Goal: Task Accomplishment & Management: Complete application form

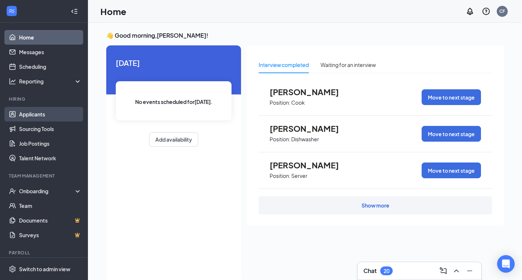
click at [32, 112] on link "Applicants" at bounding box center [50, 114] width 63 height 15
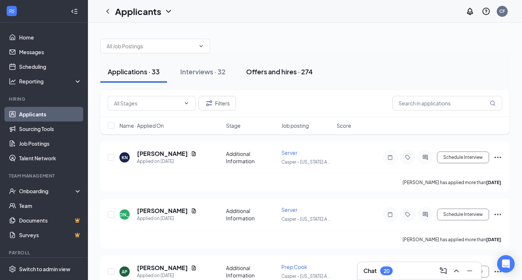
click at [265, 71] on div "Offers and hires · 274" at bounding box center [279, 71] width 67 height 9
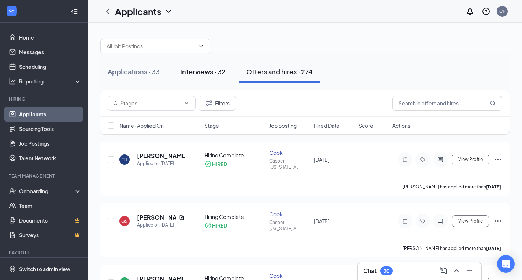
click at [200, 72] on div "Interviews · 32" at bounding box center [202, 71] width 45 height 9
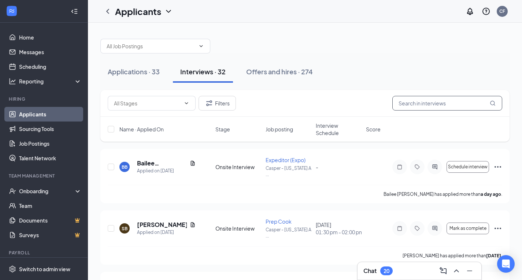
click at [427, 102] on input "text" at bounding box center [447, 103] width 110 height 15
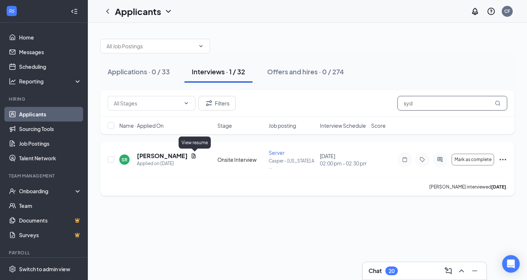
type input "syd"
click at [192, 157] on icon "Document" at bounding box center [194, 156] width 6 height 6
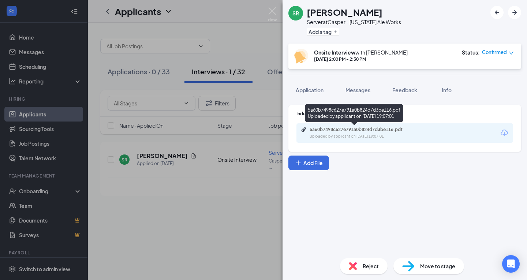
click at [366, 127] on div "5a60b7498c627e791a0b824d7d3be116.pdf" at bounding box center [361, 130] width 102 height 6
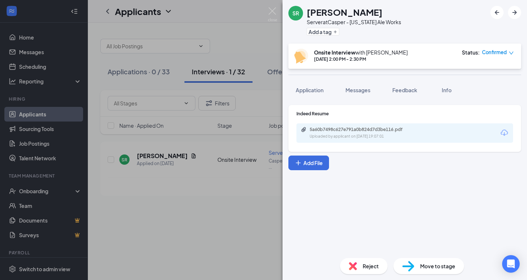
click at [278, 8] on div "SR [PERSON_NAME] Server at [GEOGRAPHIC_DATA] - [US_STATE] Ale Works Add a tag O…" at bounding box center [263, 140] width 527 height 280
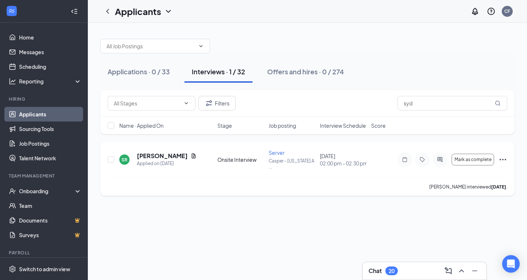
click at [507, 161] on icon "Ellipses" at bounding box center [502, 159] width 9 height 9
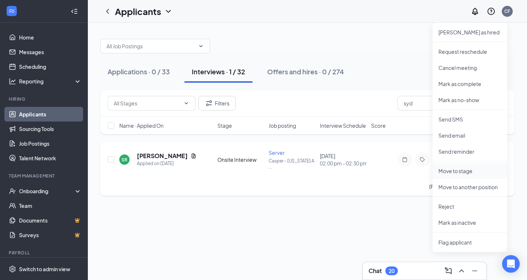
click at [448, 171] on p "Move to stage" at bounding box center [469, 170] width 63 height 7
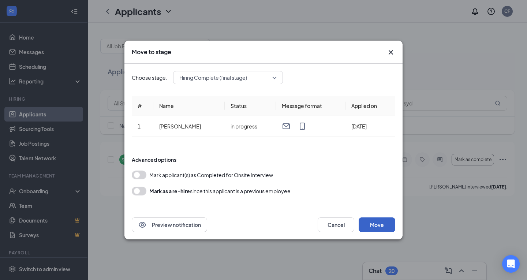
click at [379, 224] on button "Move" at bounding box center [377, 224] width 37 height 15
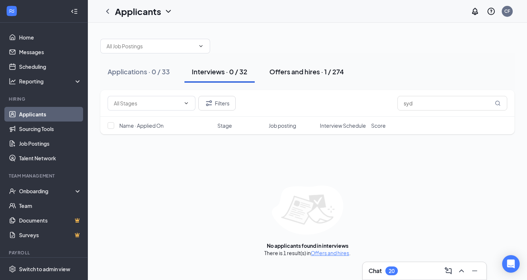
click at [302, 72] on div "Offers and hires · 1 / 274" at bounding box center [306, 71] width 75 height 9
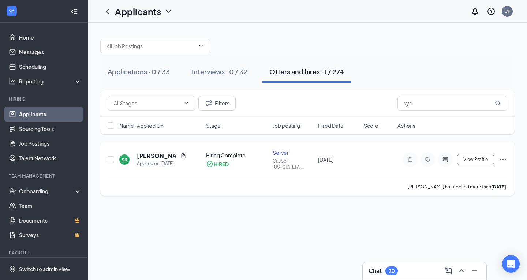
click at [500, 160] on icon "Ellipses" at bounding box center [503, 159] width 7 height 1
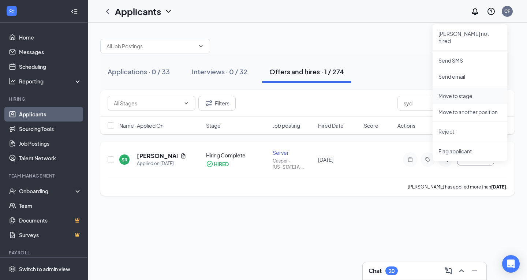
click at [462, 92] on p "Move to stage" at bounding box center [469, 95] width 63 height 7
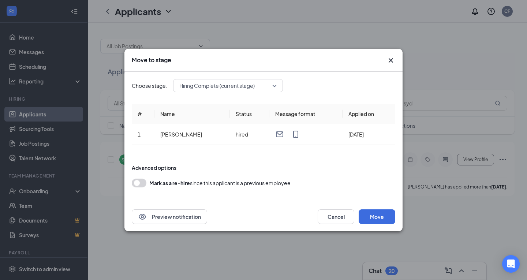
click at [396, 59] on div "Move to stage" at bounding box center [263, 60] width 278 height 23
click at [391, 59] on icon "Cross" at bounding box center [390, 60] width 9 height 9
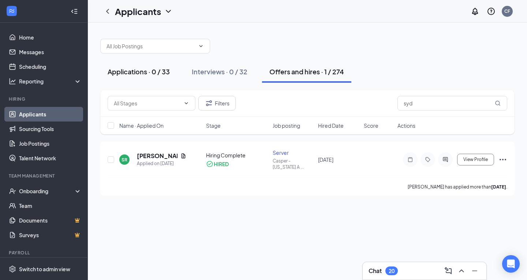
click at [145, 75] on div "Applications · 0 / 33" at bounding box center [139, 71] width 62 height 9
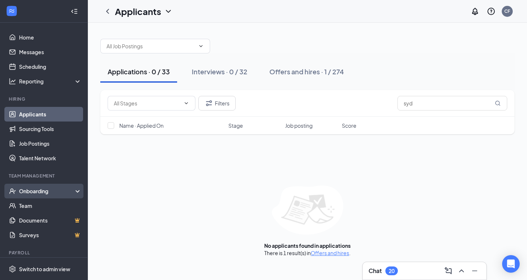
click at [51, 187] on div "Onboarding" at bounding box center [44, 191] width 88 height 15
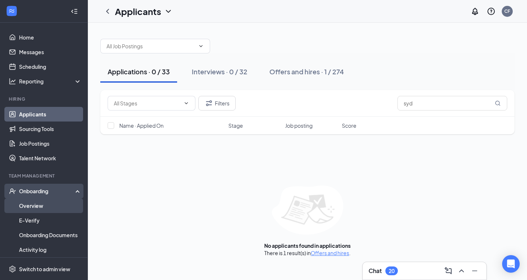
click at [57, 209] on link "Overview" at bounding box center [50, 205] width 63 height 15
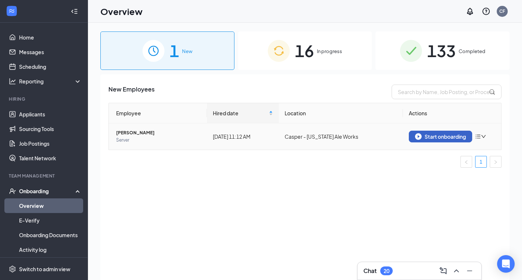
click at [448, 137] on div "Start onboarding" at bounding box center [440, 136] width 51 height 7
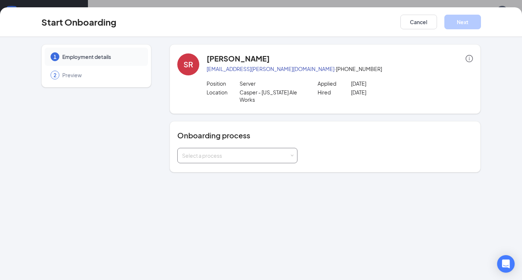
click at [261, 155] on div "Select a process" at bounding box center [235, 155] width 107 height 7
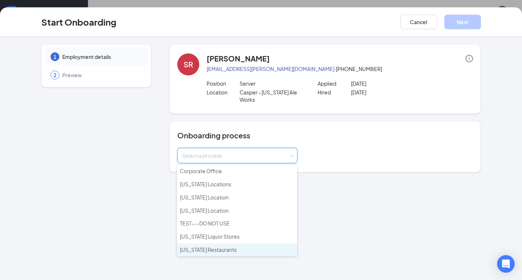
click at [196, 250] on span "[US_STATE] Restaurants" at bounding box center [208, 249] width 57 height 7
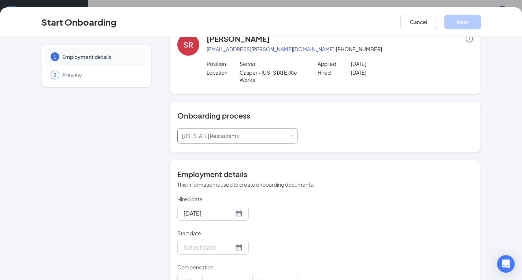
scroll to position [37, 0]
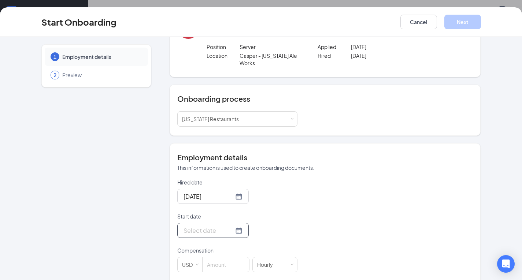
click at [233, 229] on div at bounding box center [212, 230] width 71 height 15
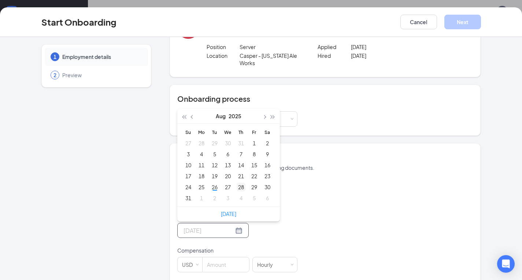
type input "[DATE]"
click at [238, 187] on div "28" at bounding box center [240, 187] width 9 height 9
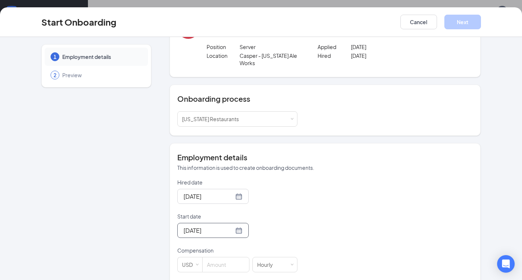
click at [216, 263] on input at bounding box center [225, 264] width 46 height 15
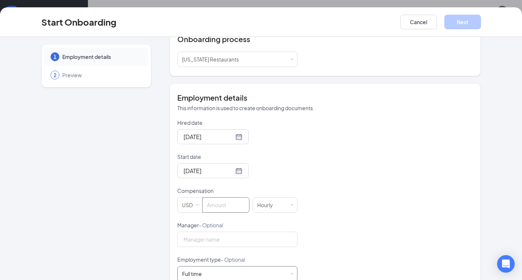
scroll to position [110, 0]
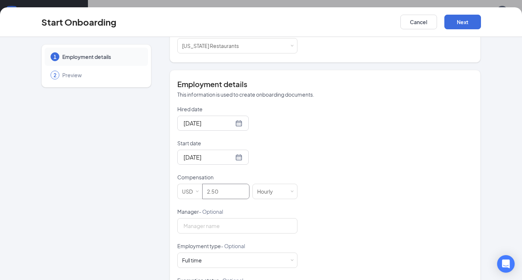
type input "2.5"
click at [206, 234] on form "Hired date [DATE] Start date [DATE] [DATE] Su Mo Tu We Th Fr Sa 27 28 29 30 31 …" at bounding box center [237, 224] width 120 height 239
click at [213, 220] on input "Manager - Optional" at bounding box center [237, 225] width 120 height 15
click at [339, 228] on div "Hired date [DATE] Start date [DATE] [DATE] Su Mo Tu We Th Fr Sa 27 28 29 30 31 …" at bounding box center [325, 224] width 296 height 239
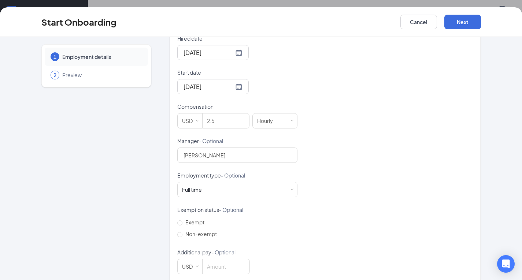
scroll to position [183, 0]
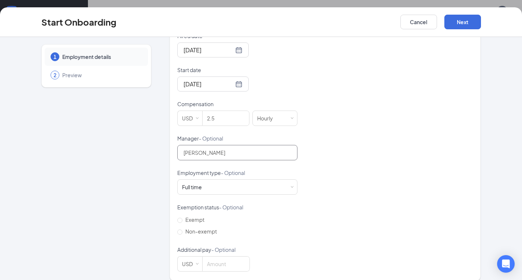
drag, startPoint x: 236, startPoint y: 151, endPoint x: 53, endPoint y: 167, distance: 183.7
click at [74, 165] on div "1 Employment details 2 Preview SR [PERSON_NAME] [EMAIL_ADDRESS][PERSON_NAME][DO…" at bounding box center [260, 70] width 439 height 419
type input "[PERSON_NAME]"
click at [210, 189] on div "Full time Works 30+ hours per week and is reasonably expected to work" at bounding box center [237, 187] width 111 height 15
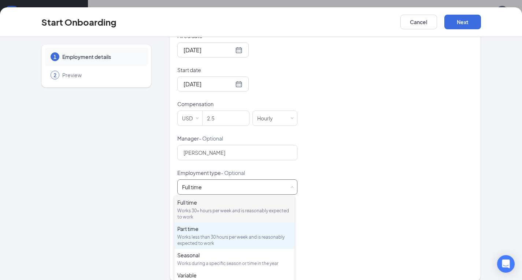
drag, startPoint x: 223, startPoint y: 236, endPoint x: 198, endPoint y: 246, distance: 26.3
click at [222, 236] on div "Works less than 30 hours per week and is reasonably expected to work" at bounding box center [234, 240] width 114 height 12
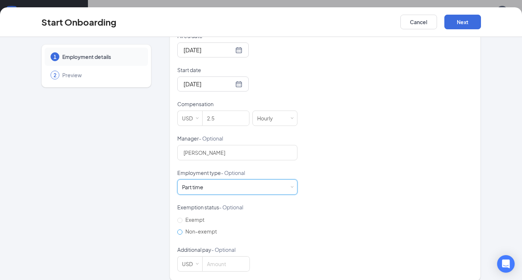
click at [179, 233] on input "Non-exempt" at bounding box center [179, 231] width 5 height 5
radio input "true"
click at [228, 264] on input at bounding box center [225, 264] width 47 height 15
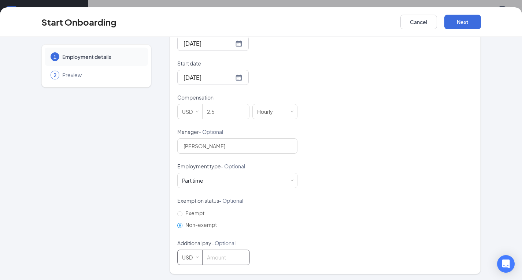
scroll to position [191, 0]
type input "0"
click at [477, 22] on button "Next" at bounding box center [462, 22] width 37 height 15
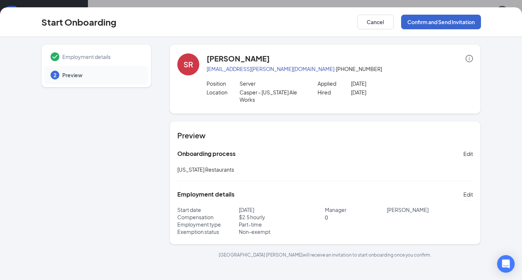
scroll to position [0, 0]
click at [429, 23] on button "Confirm and Send Invitation" at bounding box center [441, 22] width 80 height 15
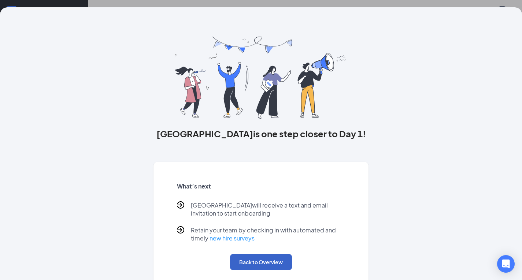
click at [254, 262] on button "Back to Overview" at bounding box center [261, 262] width 62 height 16
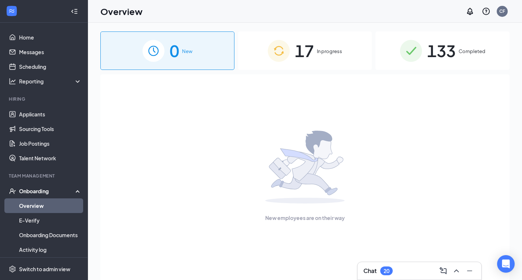
click at [309, 51] on span "17" at bounding box center [304, 50] width 19 height 25
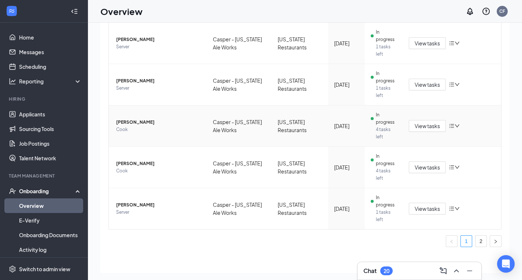
scroll to position [33, 0]
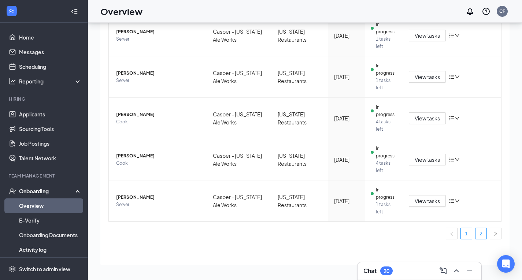
click at [475, 234] on link "2" at bounding box center [480, 233] width 11 height 11
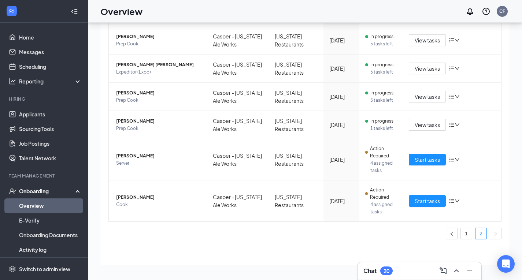
scroll to position [100, 0]
